Goal: Information Seeking & Learning: Learn about a topic

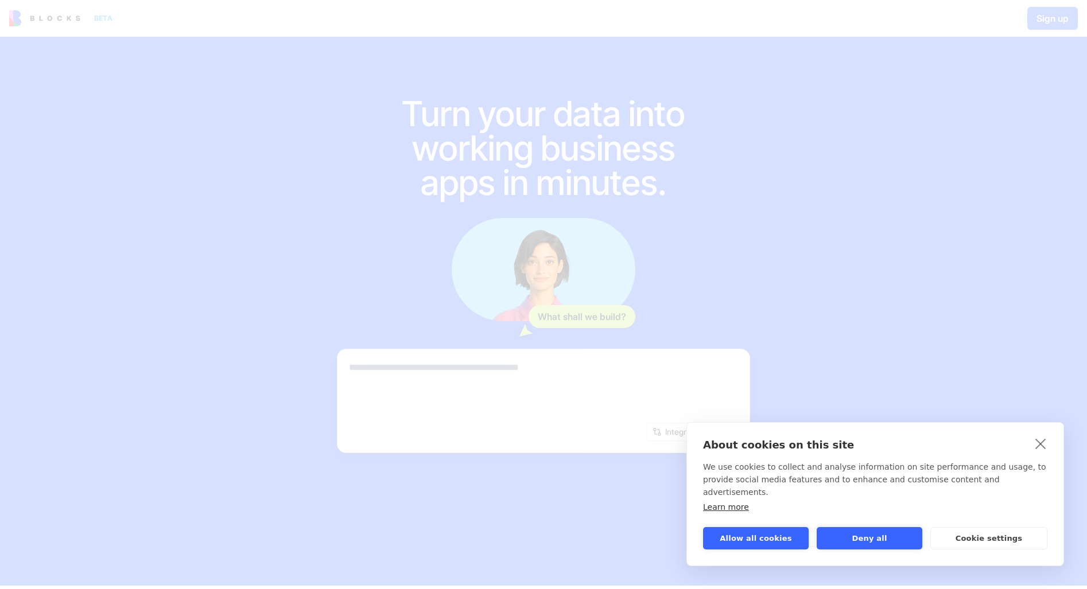
click at [605, 202] on div "About cookies on this site We use cookies to collect and analyse information on…" at bounding box center [543, 294] width 1087 height 589
click at [986, 525] on div "About cookies on this site We use cookies to collect and analyse information on…" at bounding box center [875, 483] width 344 height 88
click at [841, 533] on button "Deny all" at bounding box center [870, 538] width 106 height 22
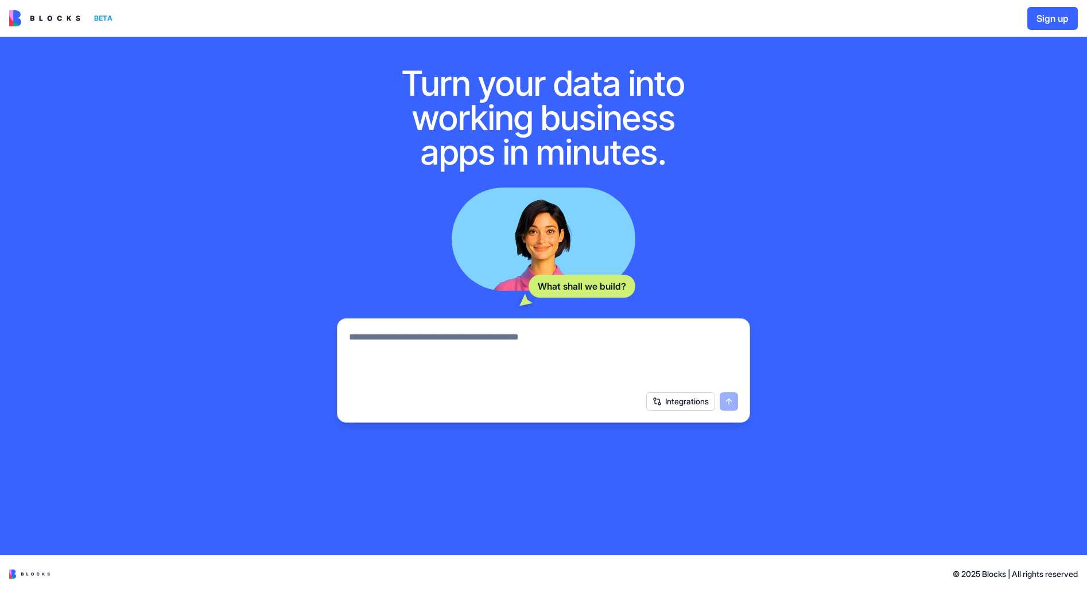
click at [884, 341] on div "Turn your data into working business apps in minutes. What shall we build? Inte…" at bounding box center [543, 280] width 1087 height 549
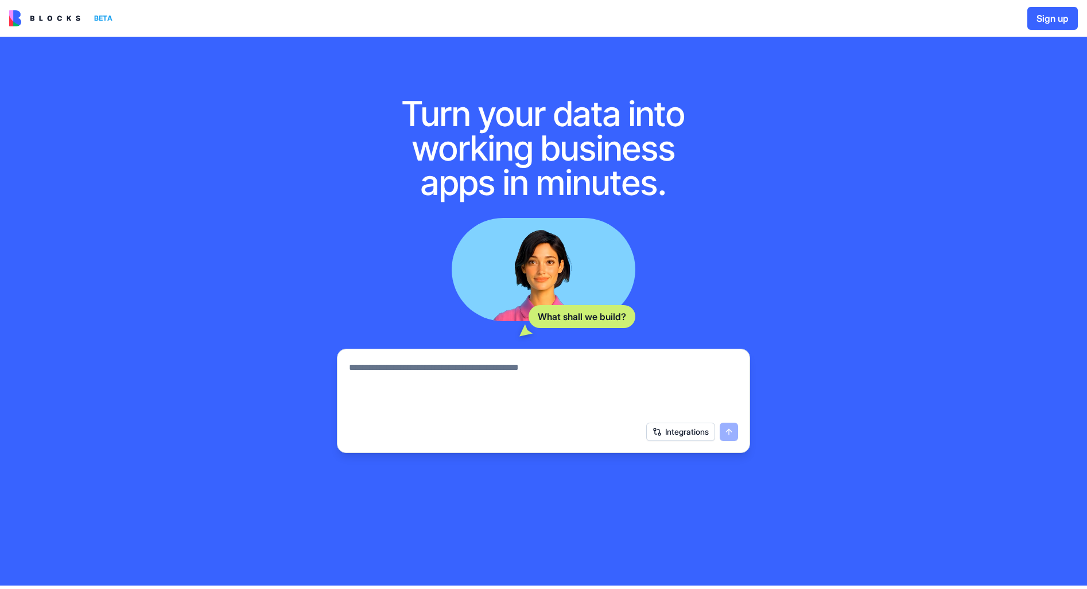
click at [59, 20] on img at bounding box center [44, 18] width 71 height 16
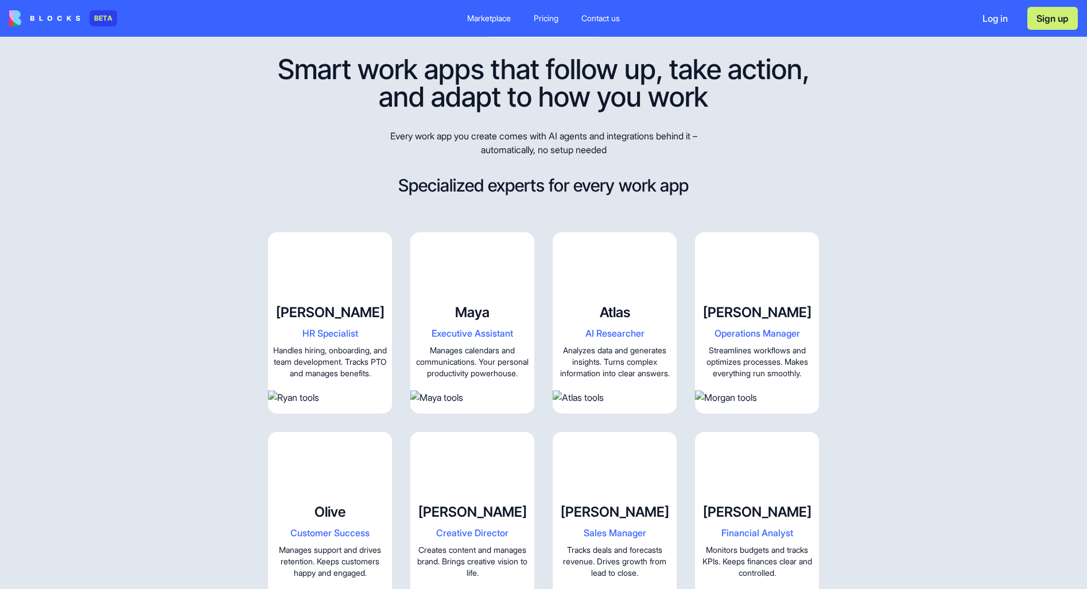
scroll to position [520, 0]
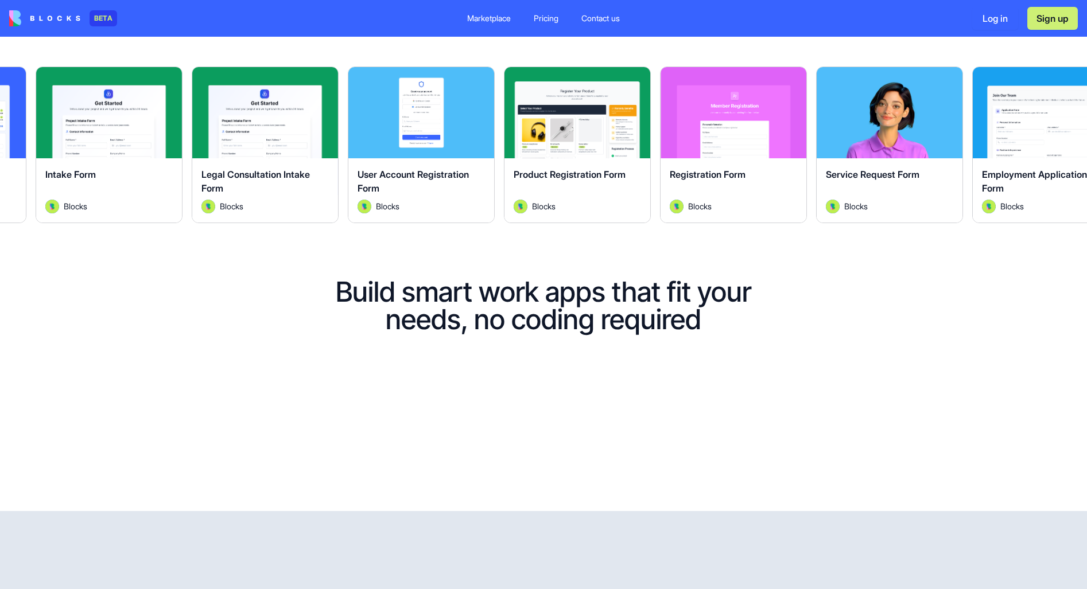
drag, startPoint x: 961, startPoint y: 326, endPoint x: 915, endPoint y: 148, distance: 183.7
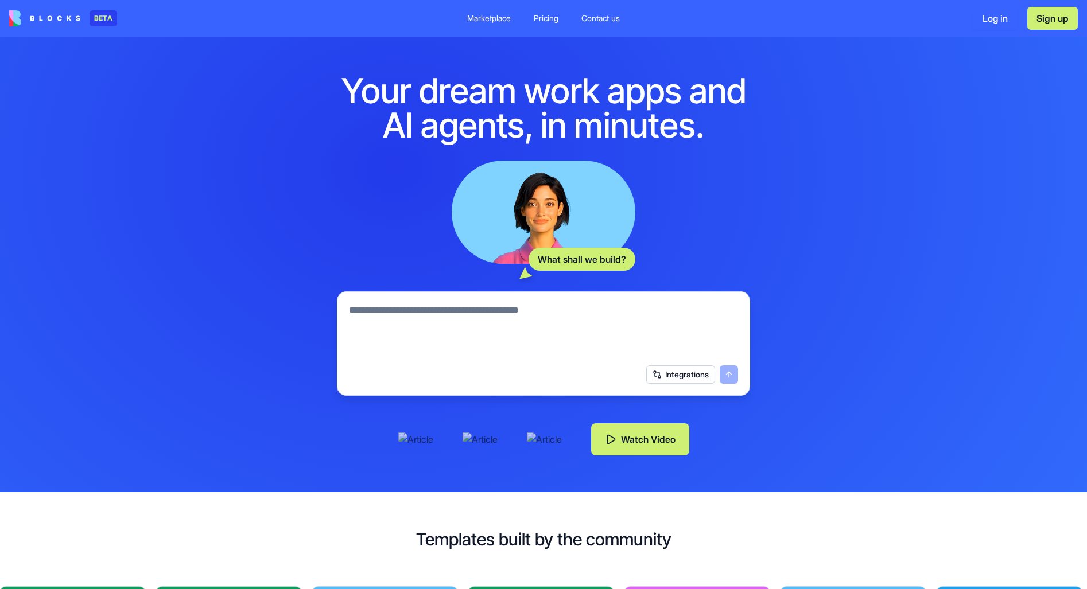
scroll to position [57, 0]
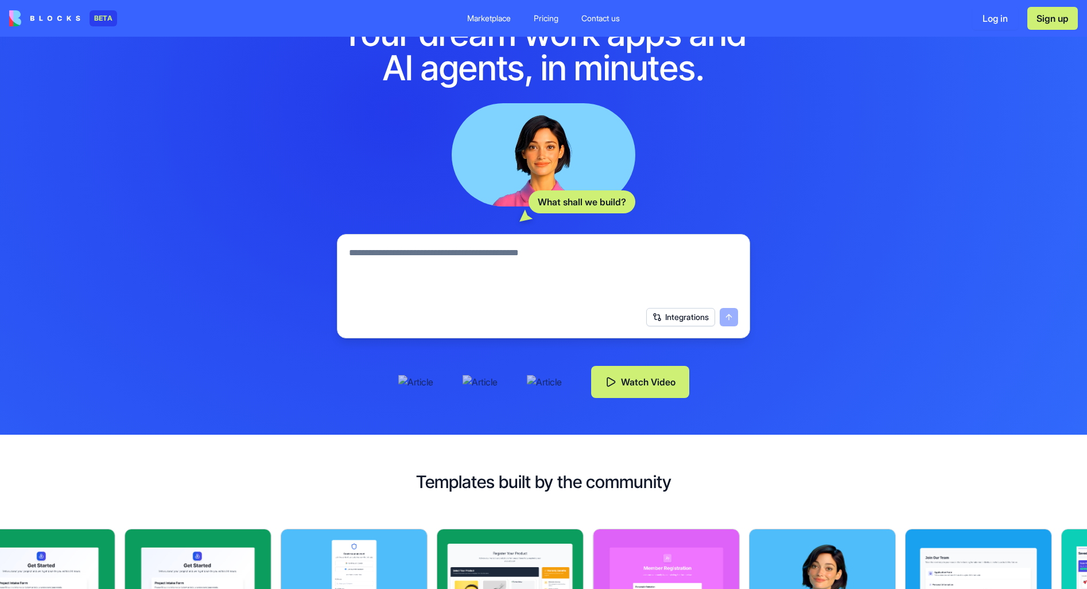
click at [500, 21] on div "Marketplace" at bounding box center [489, 18] width 44 height 11
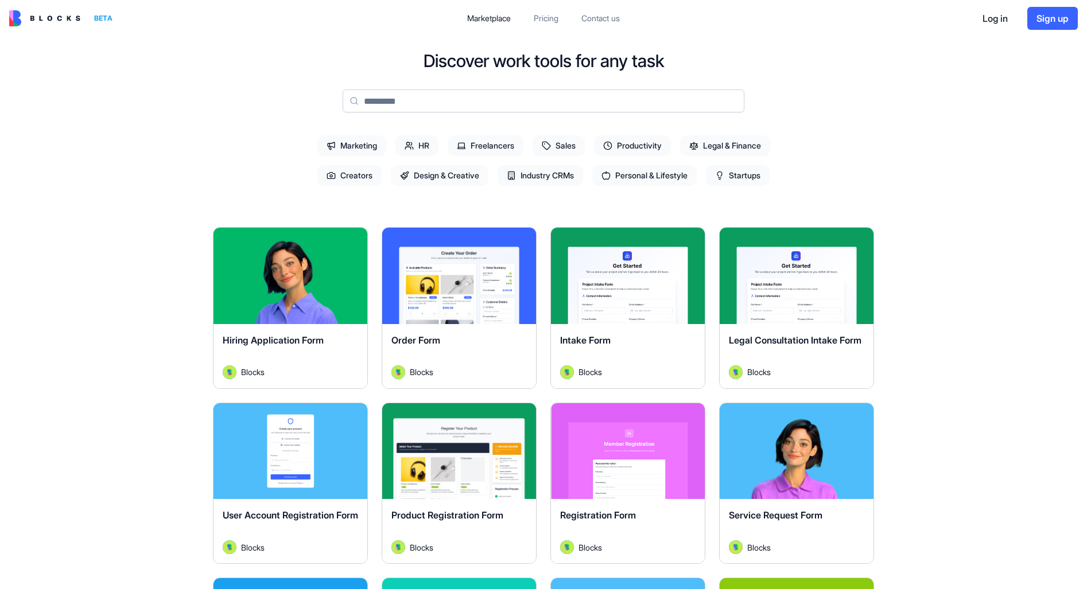
click at [543, 21] on div "Pricing" at bounding box center [546, 18] width 25 height 11
